Goal: Obtain resource: Obtain resource

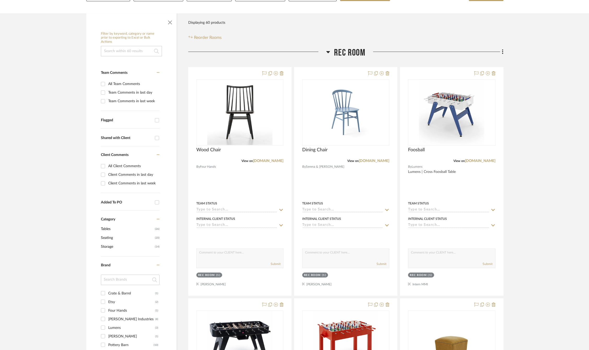
scroll to position [78, 0]
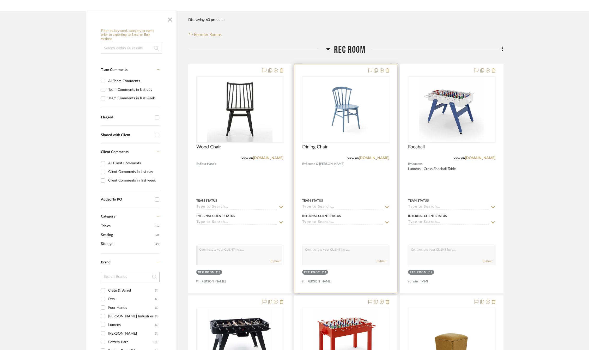
click at [340, 185] on div at bounding box center [345, 178] width 103 height 228
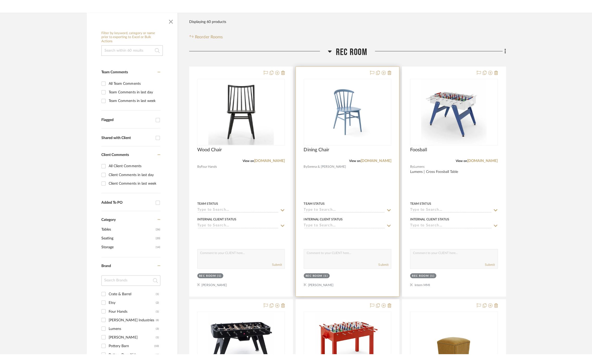
scroll to position [0, 0]
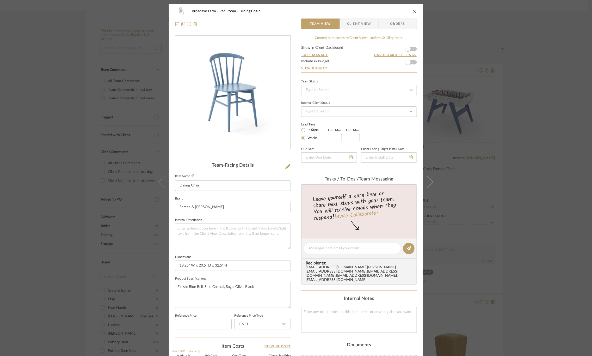
click at [360, 24] on span "Client View" at bounding box center [359, 24] width 24 height 10
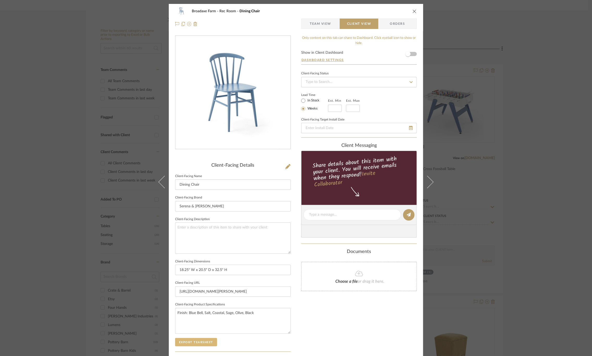
click at [195, 343] on button "Export Tearsheet" at bounding box center [196, 342] width 42 height 8
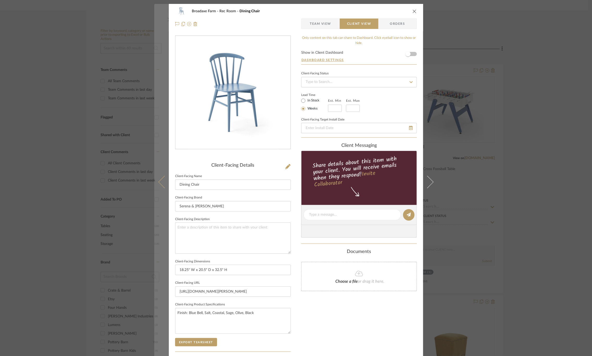
click at [162, 176] on icon at bounding box center [164, 181] width 13 height 13
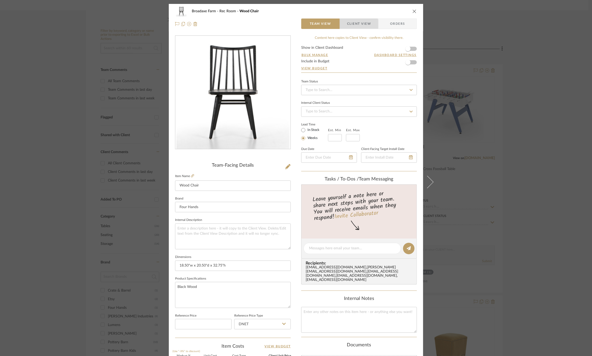
click at [351, 25] on span "Client View" at bounding box center [359, 24] width 24 height 10
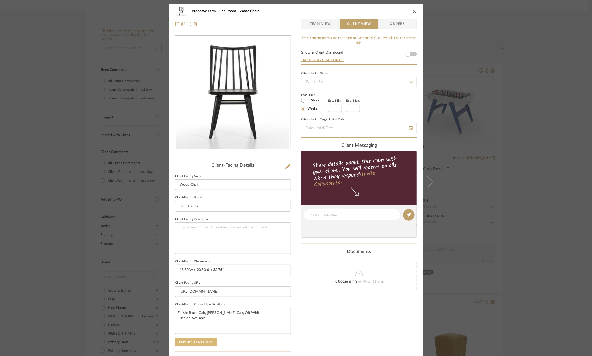
click at [204, 343] on button "Export Tearsheet" at bounding box center [196, 342] width 42 height 8
click at [566, 66] on div "Broadaxe Farm Rec Room Wood Chair Team View Client View Orders Client-Facing De…" at bounding box center [296, 178] width 592 height 356
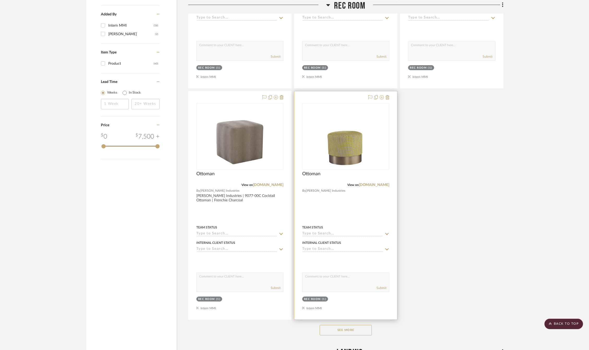
scroll to position [567, 0]
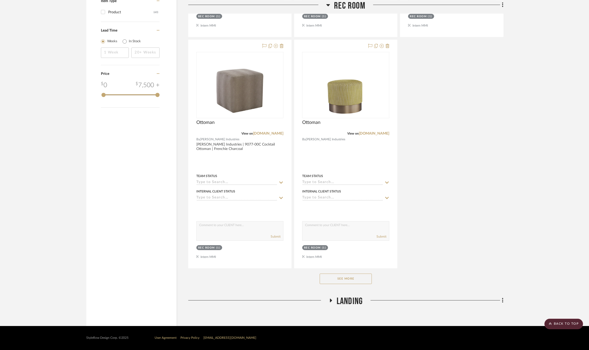
click at [356, 279] on button "See More" at bounding box center [346, 278] width 52 height 10
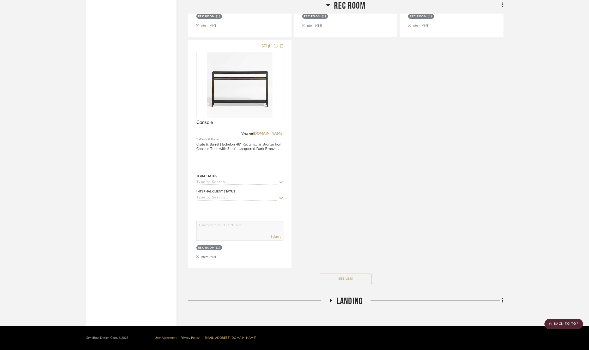
scroll to position [3582, 0]
click at [355, 301] on span "Landing" at bounding box center [350, 301] width 26 height 11
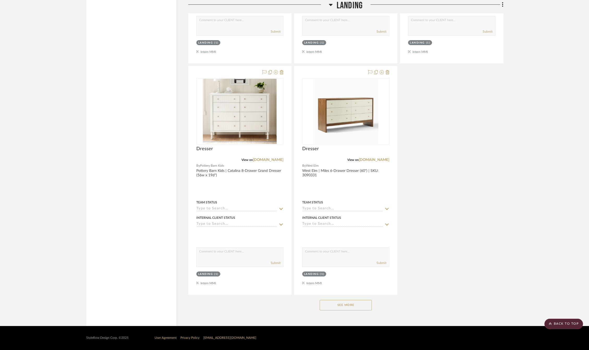
scroll to position [4296, 0]
click at [364, 305] on button "See More" at bounding box center [346, 305] width 52 height 10
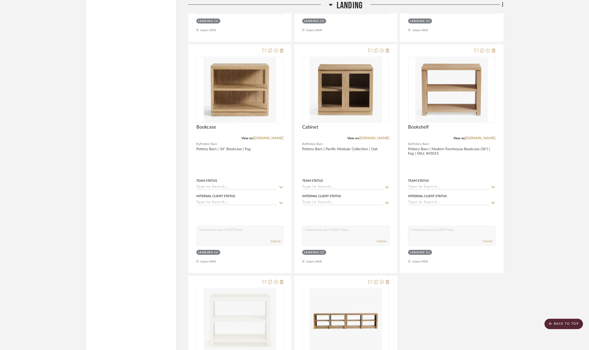
scroll to position [4531, 0]
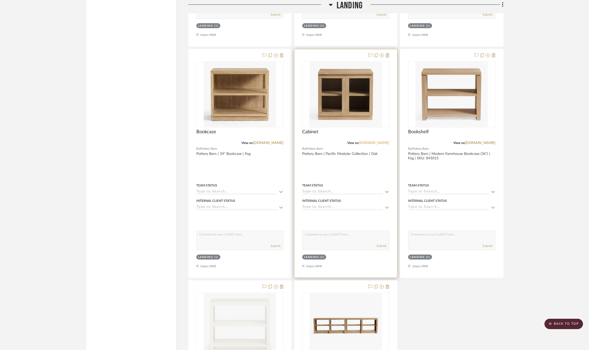
click at [372, 145] on link "[DOMAIN_NAME]" at bounding box center [374, 143] width 30 height 4
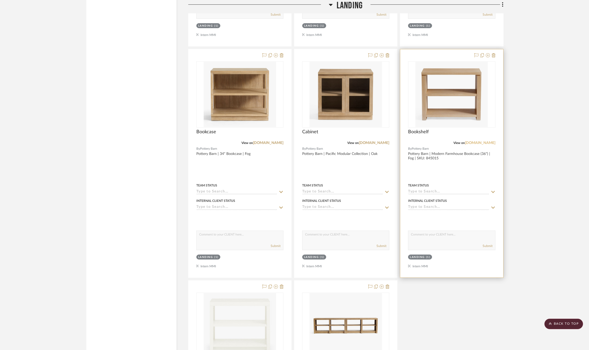
click at [477, 145] on link "[DOMAIN_NAME]" at bounding box center [480, 143] width 30 height 4
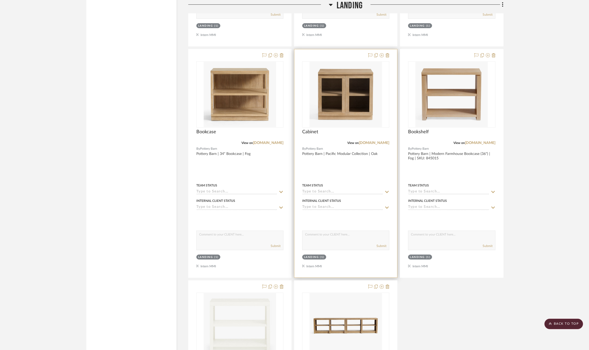
scroll to position [4492, 0]
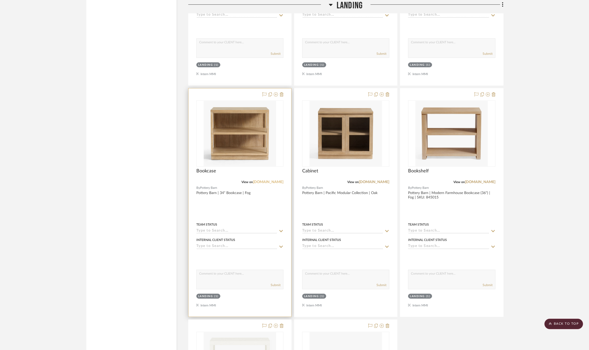
click at [271, 184] on link "[DOMAIN_NAME]" at bounding box center [268, 182] width 30 height 4
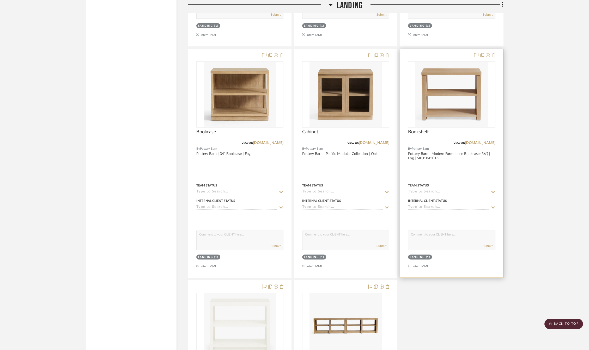
scroll to position [4648, 0]
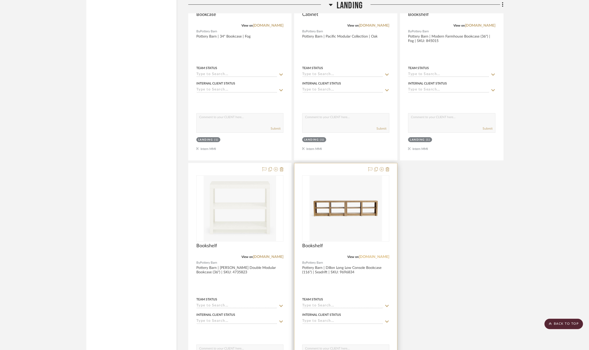
click at [371, 259] on link "[DOMAIN_NAME]" at bounding box center [374, 257] width 30 height 4
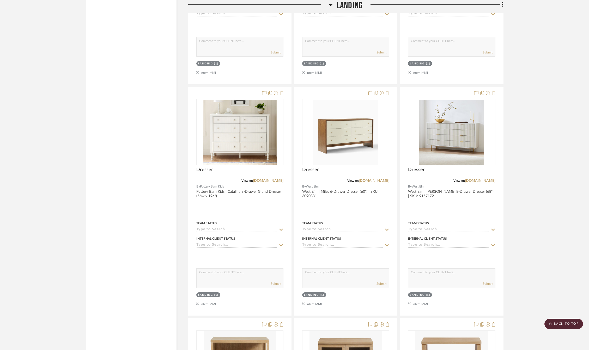
scroll to position [4218, 0]
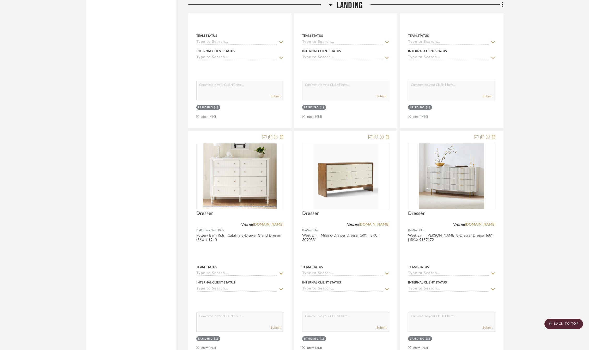
drag, startPoint x: 513, startPoint y: 168, endPoint x: 526, endPoint y: 185, distance: 21.1
